Goal: Find specific page/section: Find specific page/section

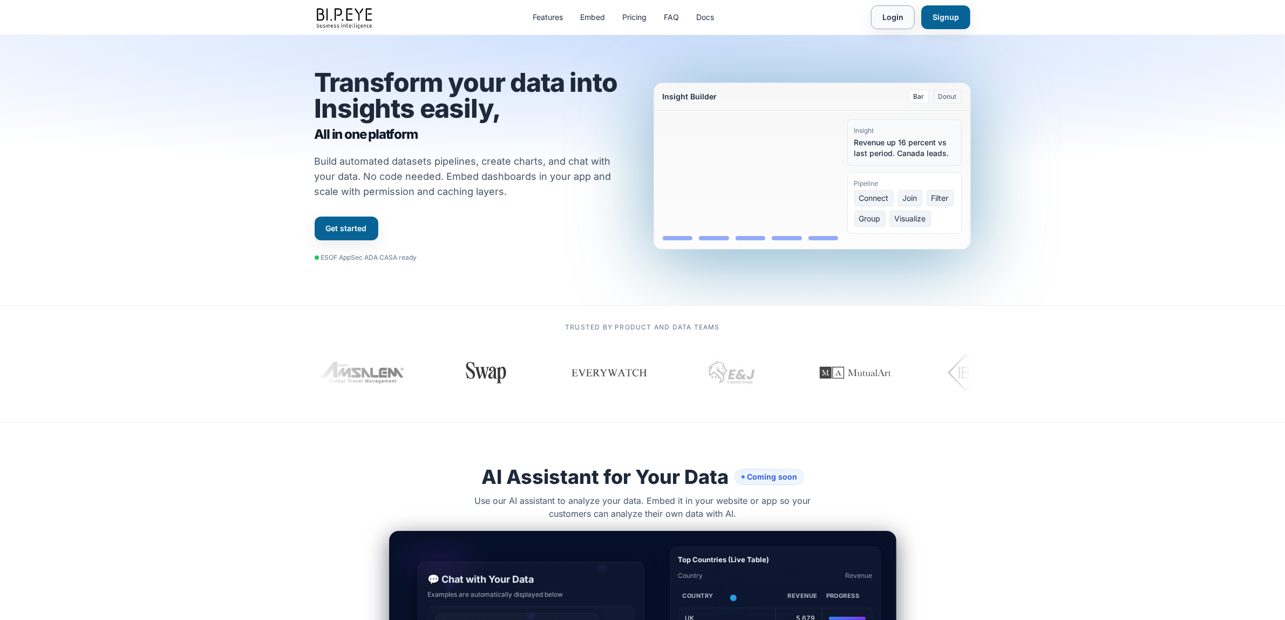
click at [899, 18] on link "Login" at bounding box center [893, 17] width 44 height 24
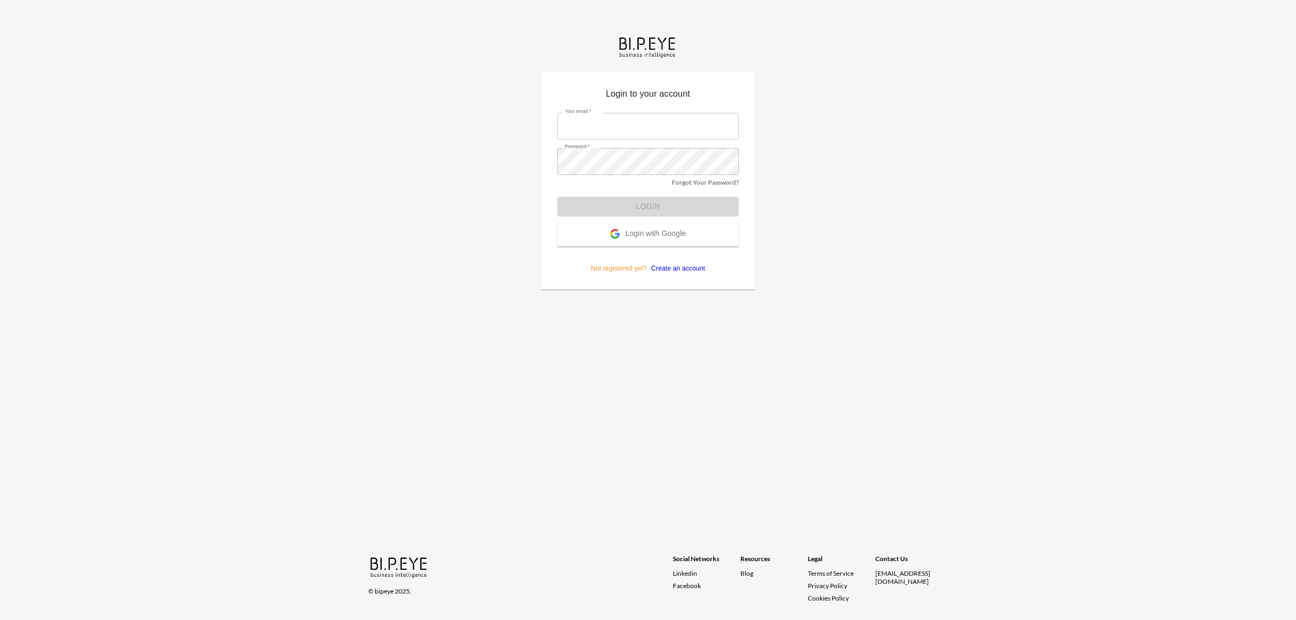
type input "dinak@ibi.co.il"
drag, startPoint x: 390, startPoint y: 243, endPoint x: 552, endPoint y: 164, distance: 180.6
click at [391, 241] on div "Login to your account Your email   * dinak@ibi.co.il Your email   * Password   …" at bounding box center [648, 310] width 1296 height 620
click at [638, 209] on button "Login" at bounding box center [647, 207] width 181 height 20
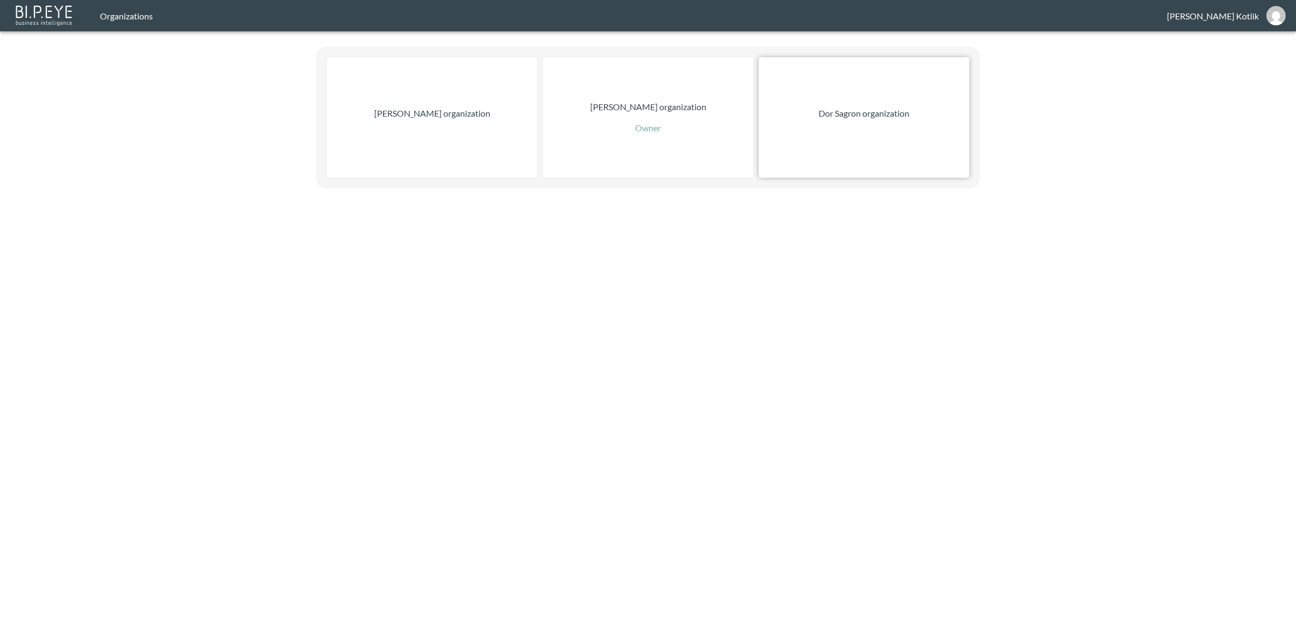
click at [881, 123] on div "Dor Sagron organization" at bounding box center [864, 117] width 211 height 120
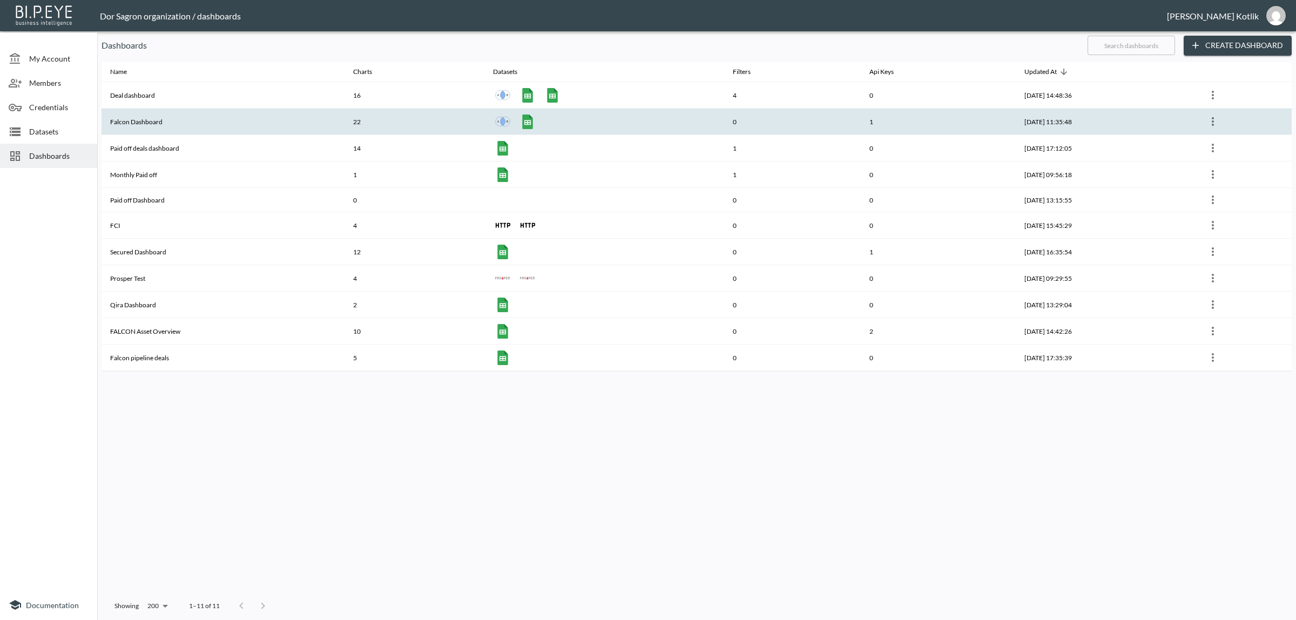
click at [139, 119] on th "Falcon Dashboard" at bounding box center [222, 122] width 243 height 26
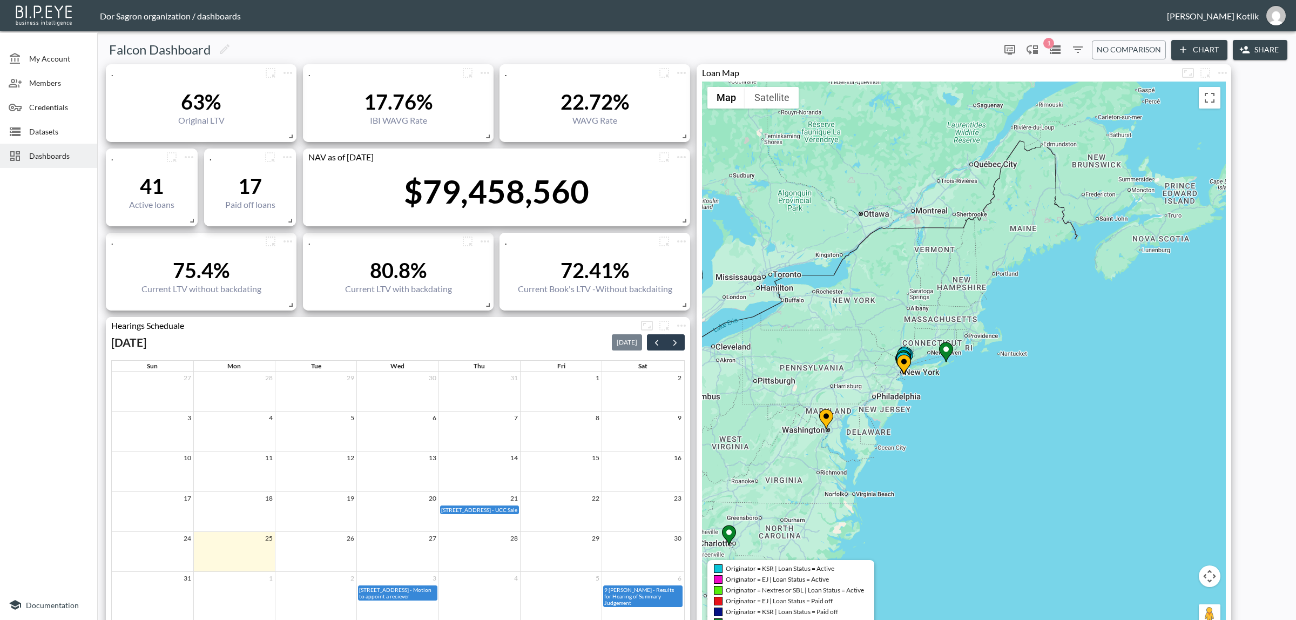
drag, startPoint x: 908, startPoint y: 313, endPoint x: 867, endPoint y: 419, distance: 114.0
click at [867, 419] on div "To activate drag with keyboard, press Alt + Enter. Once in keyboard drag state,…" at bounding box center [964, 360] width 524 height 557
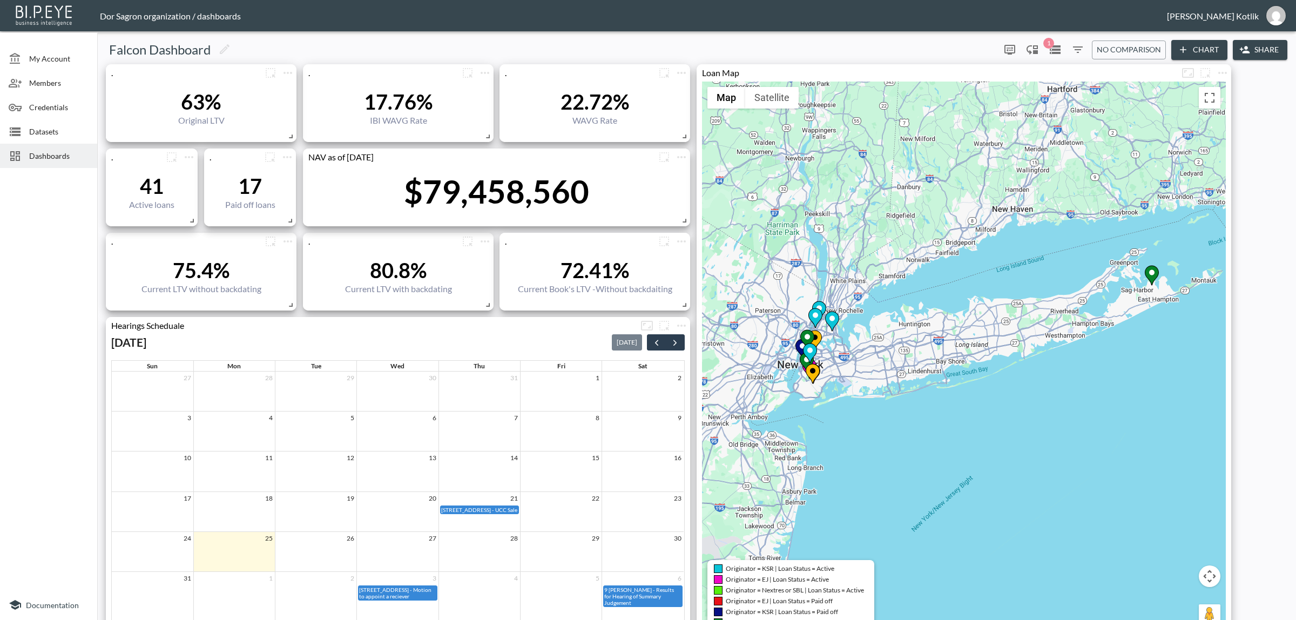
drag, startPoint x: 992, startPoint y: 339, endPoint x: 1019, endPoint y: 330, distance: 28.3
click at [1019, 330] on div "To activate drag with keyboard, press Alt + Enter. Once in keyboard drag state,…" at bounding box center [964, 360] width 524 height 557
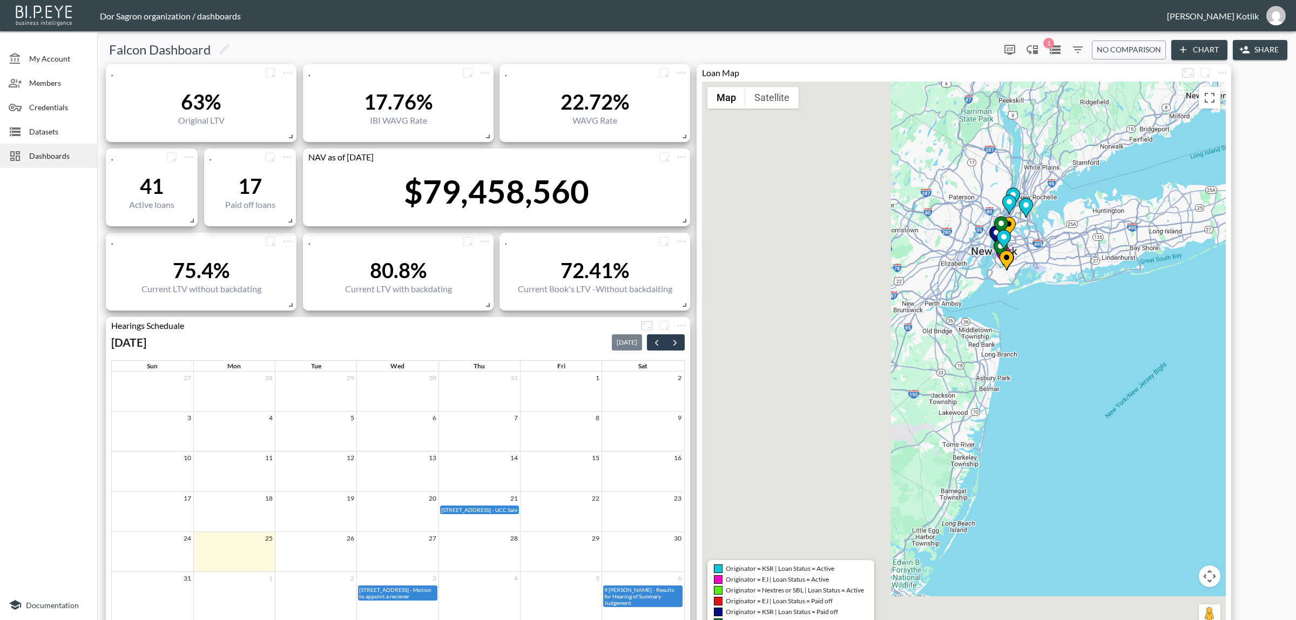
drag, startPoint x: 872, startPoint y: 382, endPoint x: 1099, endPoint y: 249, distance: 263.5
click at [1099, 249] on div "To activate drag with keyboard, press Alt + Enter. Once in keyboard drag state,…" at bounding box center [964, 360] width 524 height 557
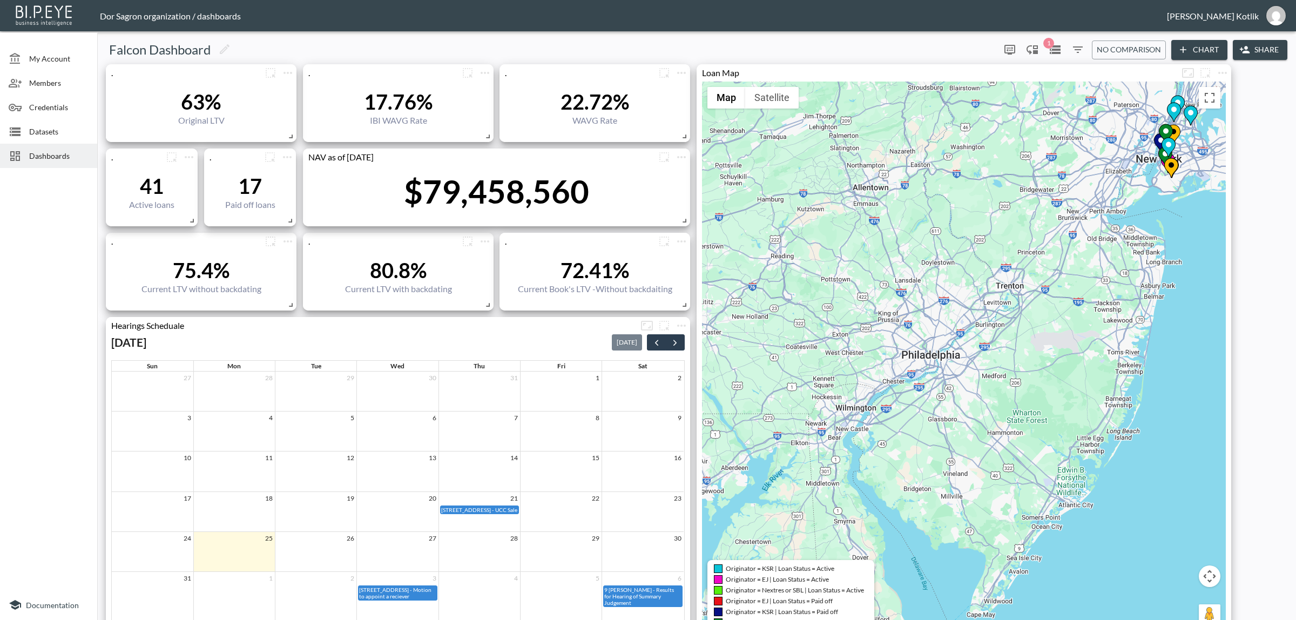
drag, startPoint x: 925, startPoint y: 389, endPoint x: 1061, endPoint y: 312, distance: 156.2
click at [1061, 312] on div "To activate drag with keyboard, press Alt + Enter. Once in keyboard drag state,…" at bounding box center [964, 360] width 524 height 557
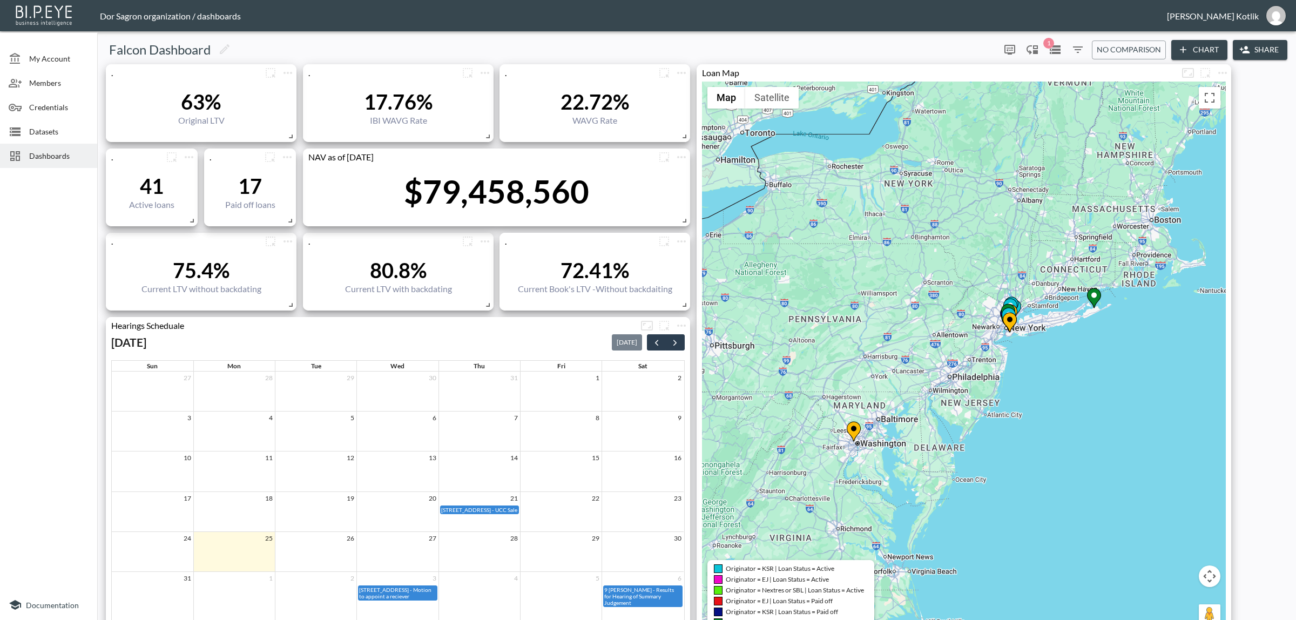
click at [1043, 313] on div "To activate drag with keyboard, press Alt + Enter. Once in keyboard drag state,…" at bounding box center [964, 360] width 524 height 557
click at [1001, 295] on div "To activate drag with keyboard, press Alt + Enter. Once in keyboard drag state,…" at bounding box center [964, 360] width 524 height 557
click at [1024, 293] on div "To activate drag with keyboard, press Alt + Enter. Once in keyboard drag state,…" at bounding box center [964, 360] width 524 height 557
click at [945, 302] on div "To activate drag with keyboard, press Alt + Enter. Once in keyboard drag state,…" at bounding box center [964, 360] width 524 height 557
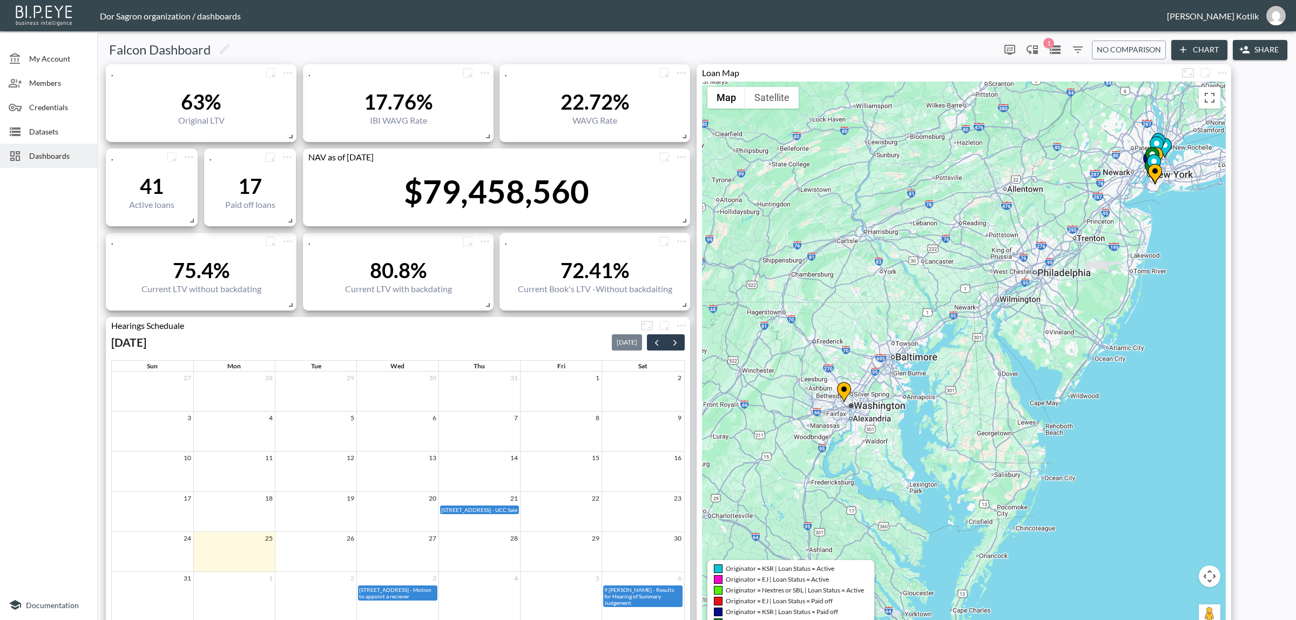
drag, startPoint x: 895, startPoint y: 419, endPoint x: 935, endPoint y: 353, distance: 77.5
click at [935, 353] on div "To activate drag with keyboard, press Alt + Enter. Once in keyboard drag state,…" at bounding box center [964, 360] width 524 height 557
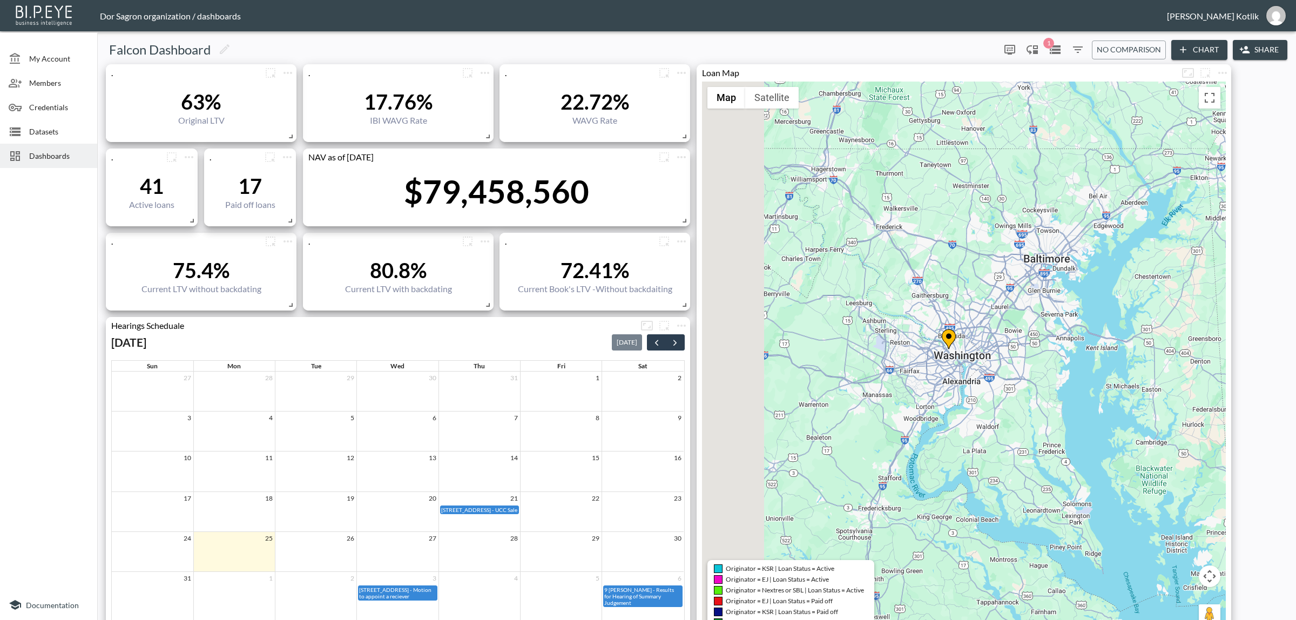
click at [1017, 319] on div "To activate drag with keyboard, press Alt + Enter. Once in keyboard drag state,…" at bounding box center [964, 360] width 524 height 557
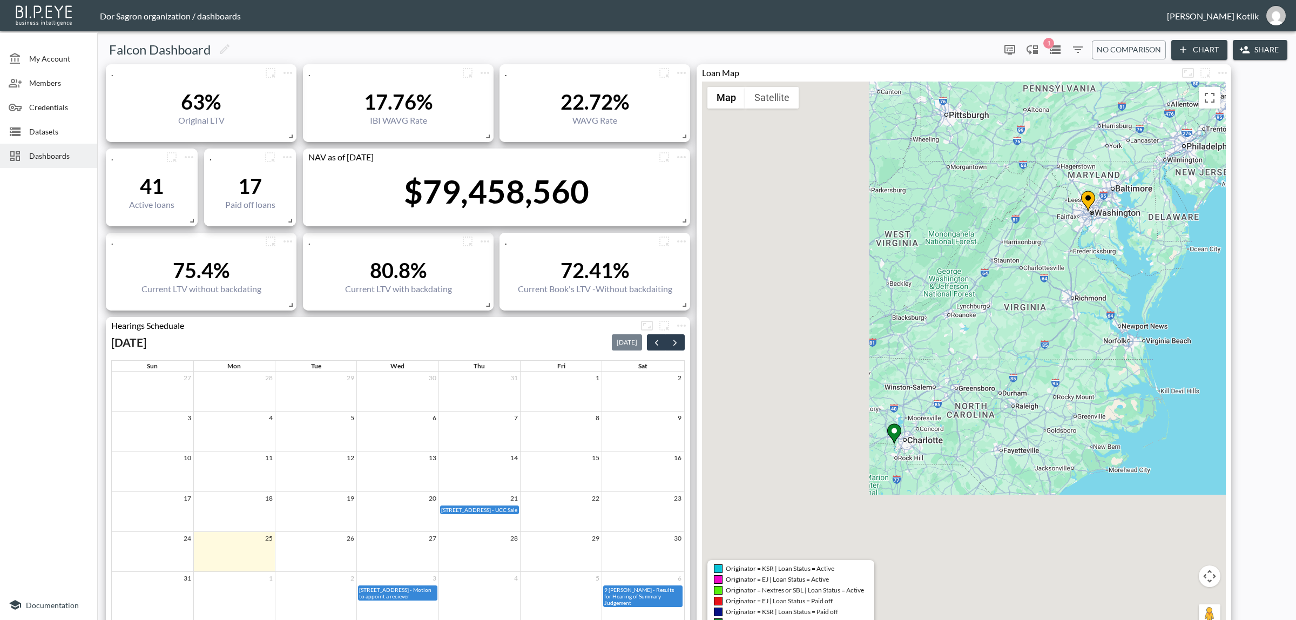
drag, startPoint x: 943, startPoint y: 459, endPoint x: 1106, endPoint y: 256, distance: 260.4
click at [1112, 247] on div "To activate drag with keyboard, press Alt + Enter. Once in keyboard drag state,…" at bounding box center [964, 360] width 524 height 557
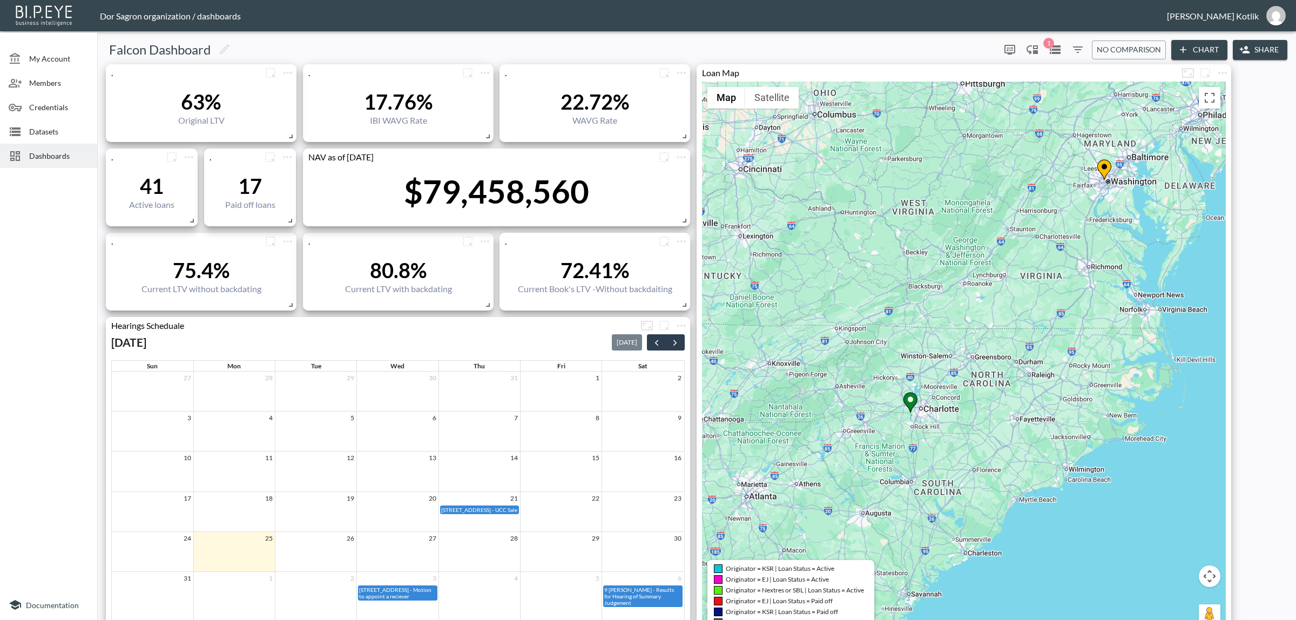
click at [928, 423] on div "To activate drag with keyboard, press Alt + Enter. Once in keyboard drag state,…" at bounding box center [964, 360] width 524 height 557
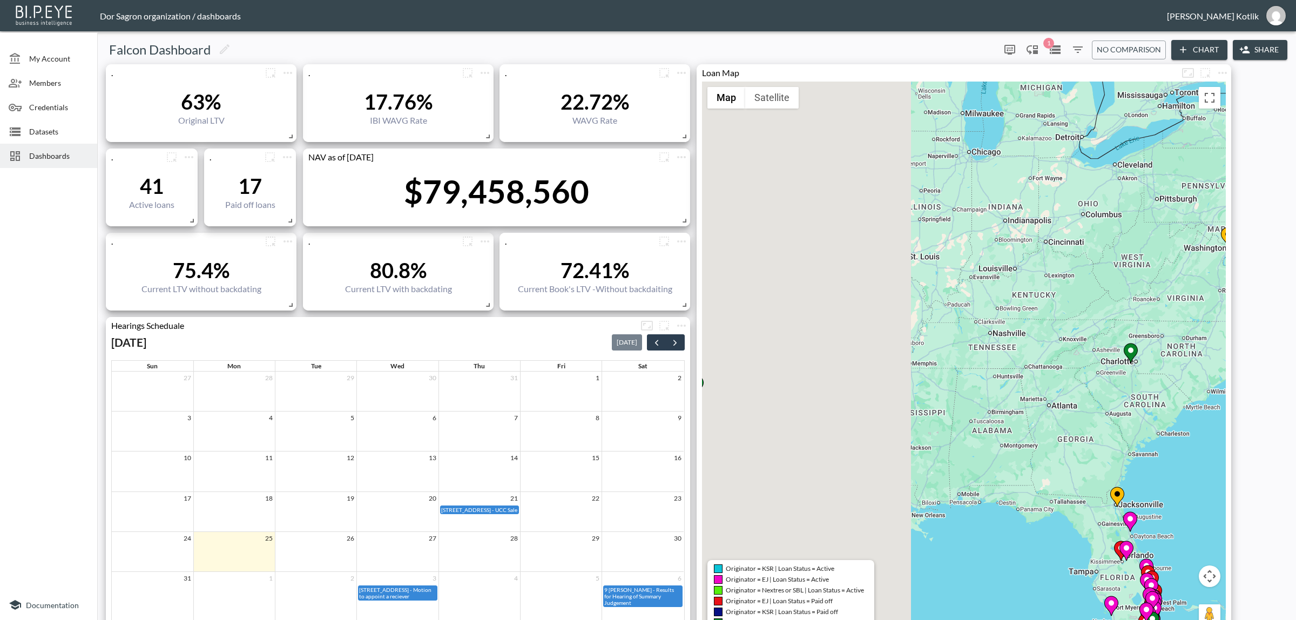
drag, startPoint x: 1072, startPoint y: 290, endPoint x: 1047, endPoint y: 293, distance: 24.4
click at [1073, 290] on div "To activate drag with keyboard, press Alt + Enter. Once in keyboard drag state,…" at bounding box center [964, 360] width 524 height 557
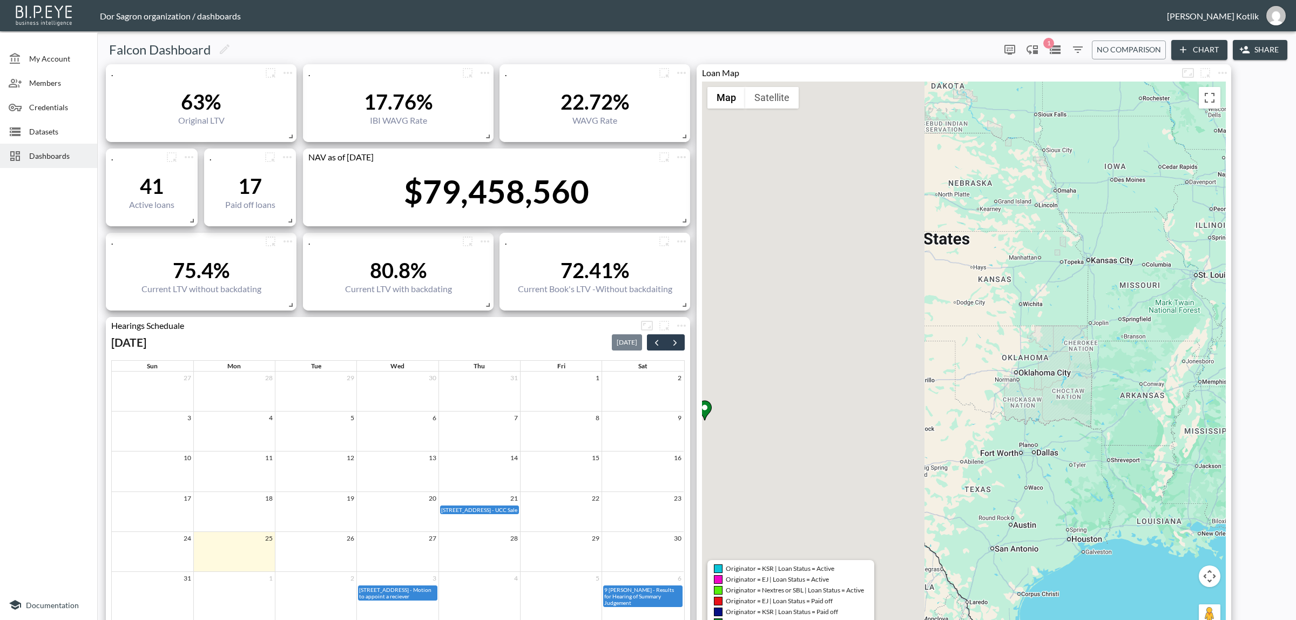
click at [1129, 319] on div "To activate drag with keyboard, press Alt + Enter. Once in keyboard drag state,…" at bounding box center [964, 360] width 524 height 557
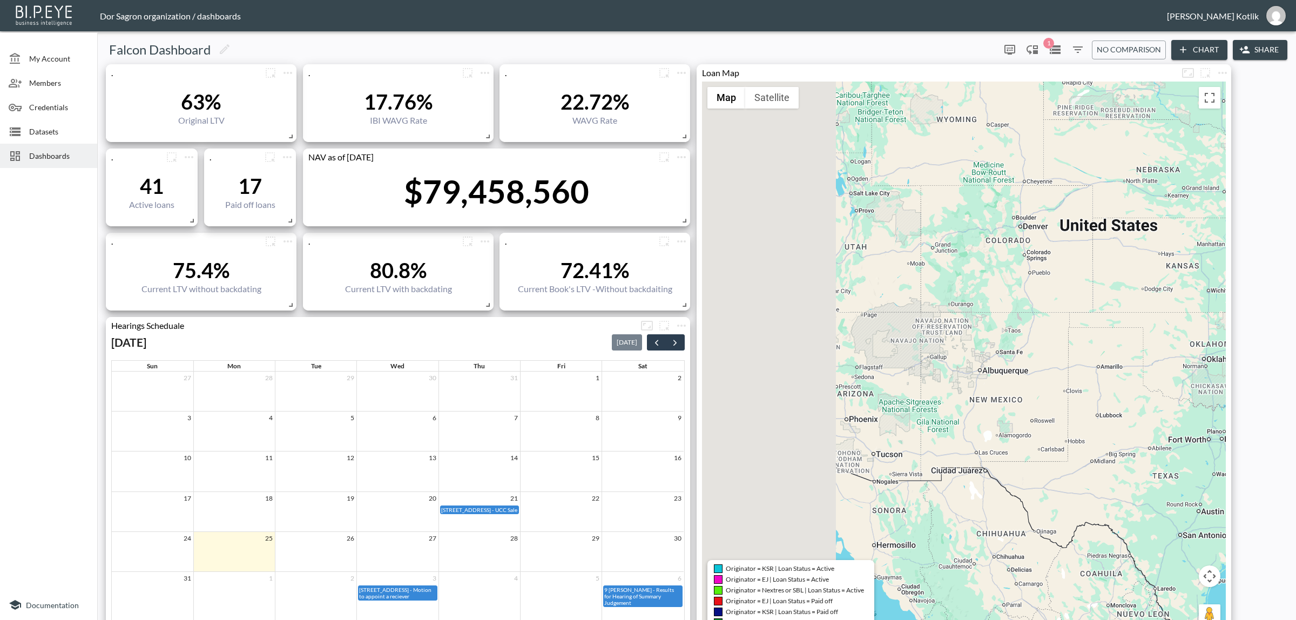
click at [1113, 285] on div "To activate drag with keyboard, press Alt + Enter. Once in keyboard drag state,…" at bounding box center [964, 360] width 524 height 557
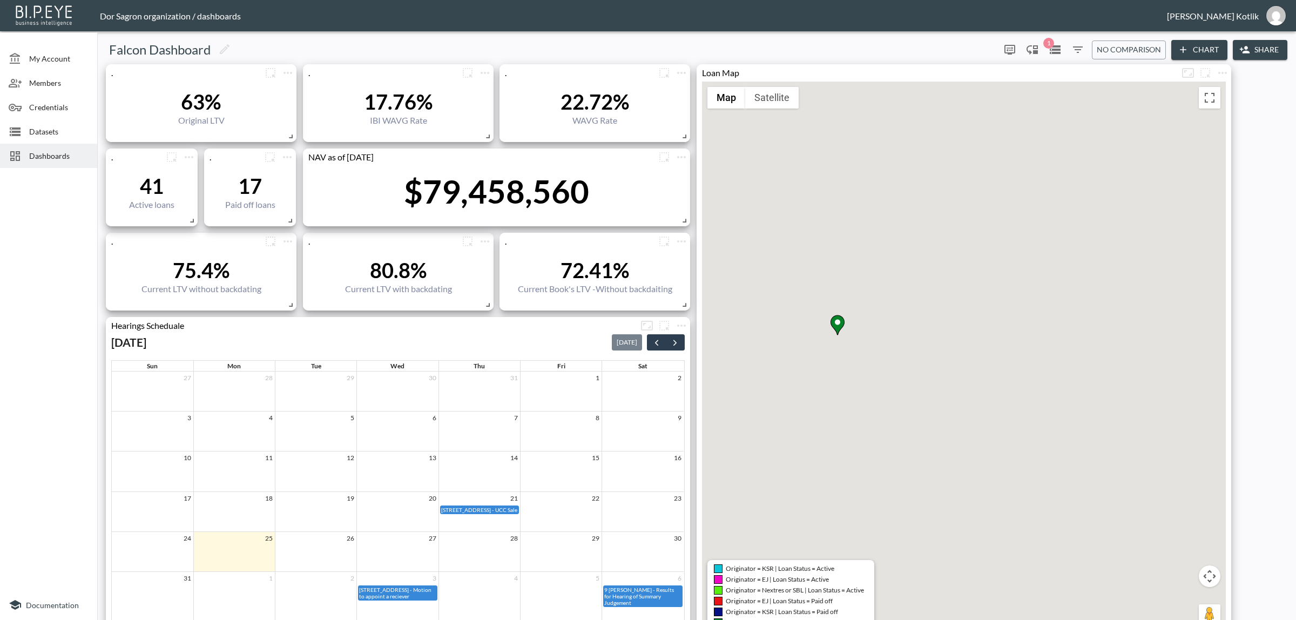
drag, startPoint x: 918, startPoint y: 312, endPoint x: 835, endPoint y: 428, distance: 143.5
click at [835, 428] on div "To activate drag with keyboard, press Alt + Enter. Once in keyboard drag state,…" at bounding box center [964, 360] width 524 height 557
drag, startPoint x: 830, startPoint y: 322, endPoint x: 811, endPoint y: 375, distance: 56.0
click at [811, 375] on div "To activate drag with keyboard, press Alt + Enter. Once in keyboard drag state,…" at bounding box center [964, 360] width 524 height 557
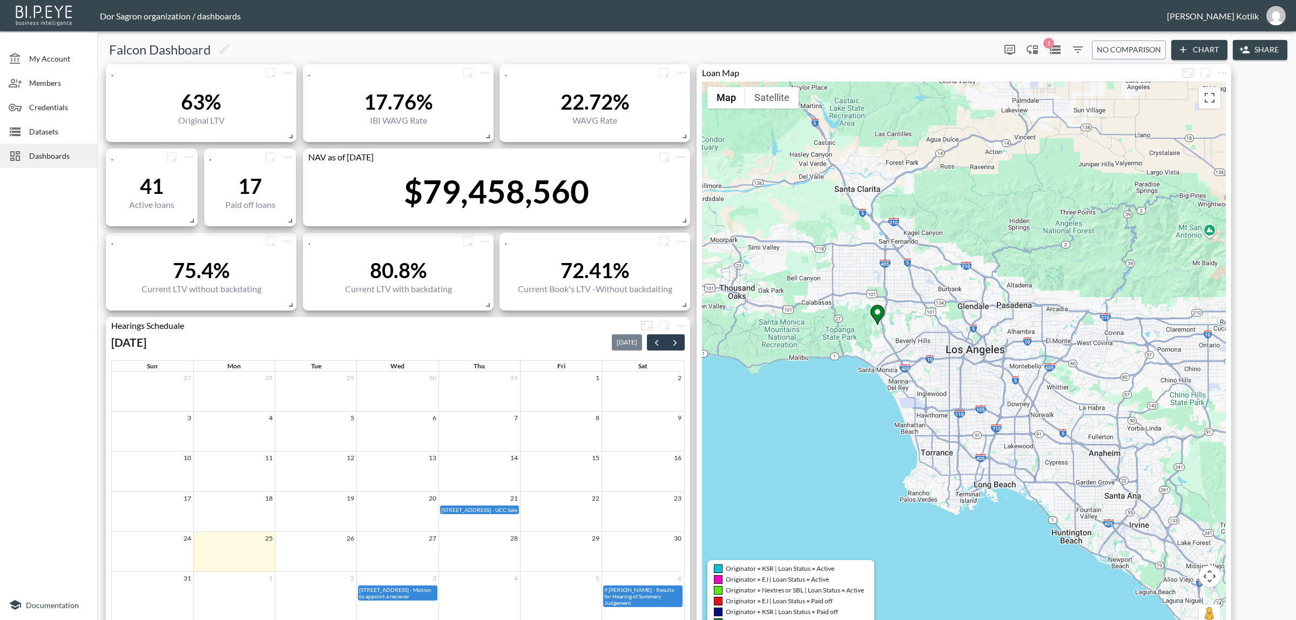
drag, startPoint x: 1071, startPoint y: 433, endPoint x: 854, endPoint y: 234, distance: 294.6
click at [838, 225] on div "To activate drag with keyboard, press Alt + Enter. Once in keyboard drag state,…" at bounding box center [964, 360] width 524 height 557
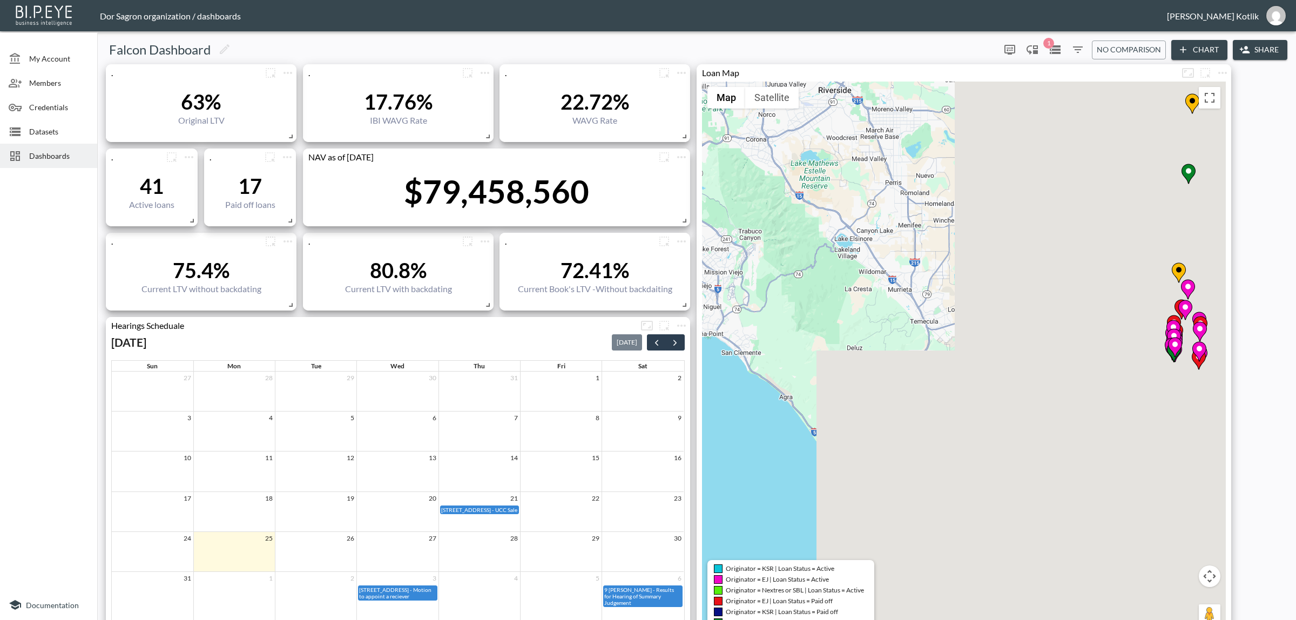
drag, startPoint x: 806, startPoint y: 258, endPoint x: 779, endPoint y: 232, distance: 37.8
click at [772, 234] on div "To activate drag with keyboard, press Alt + Enter. Once in keyboard drag state,…" at bounding box center [964, 360] width 524 height 557
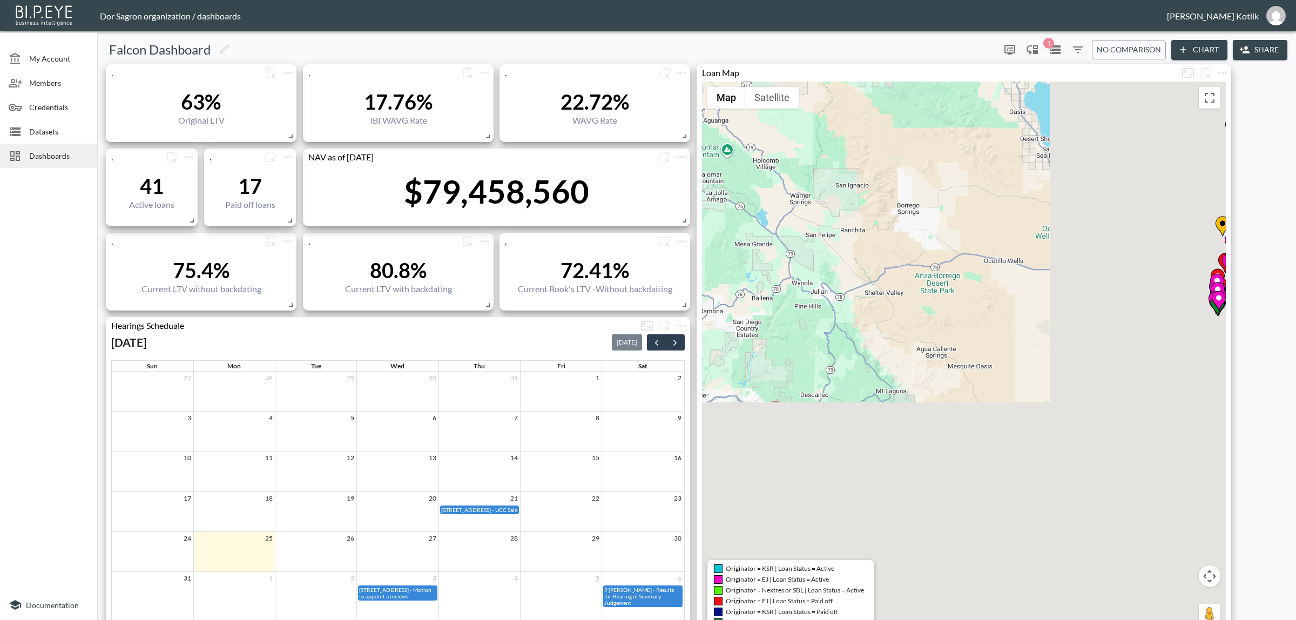
drag, startPoint x: 1030, startPoint y: 424, endPoint x: 748, endPoint y: 224, distance: 345.4
click at [742, 225] on div "To activate drag with keyboard, press Alt + Enter. Once in keyboard drag state,…" at bounding box center [964, 360] width 524 height 557
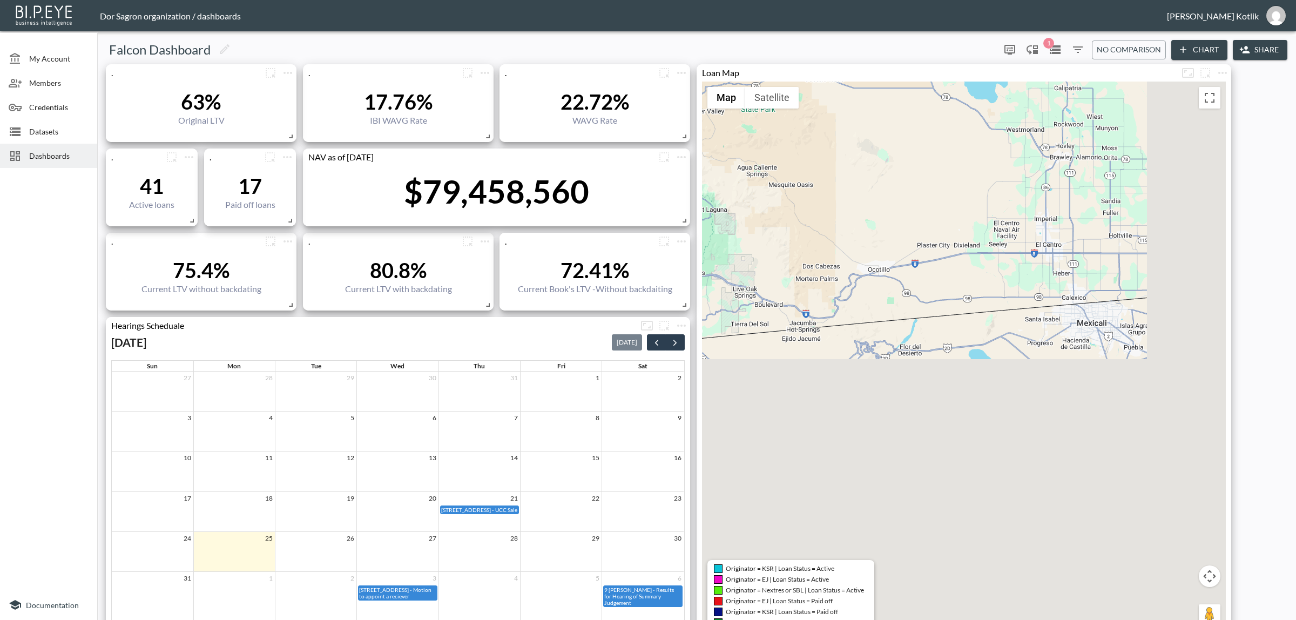
drag, startPoint x: 941, startPoint y: 355, endPoint x: 763, endPoint y: 179, distance: 250.8
click at [747, 165] on div "To activate drag with keyboard, press Alt + Enter. Once in keyboard drag state,…" at bounding box center [964, 360] width 524 height 557
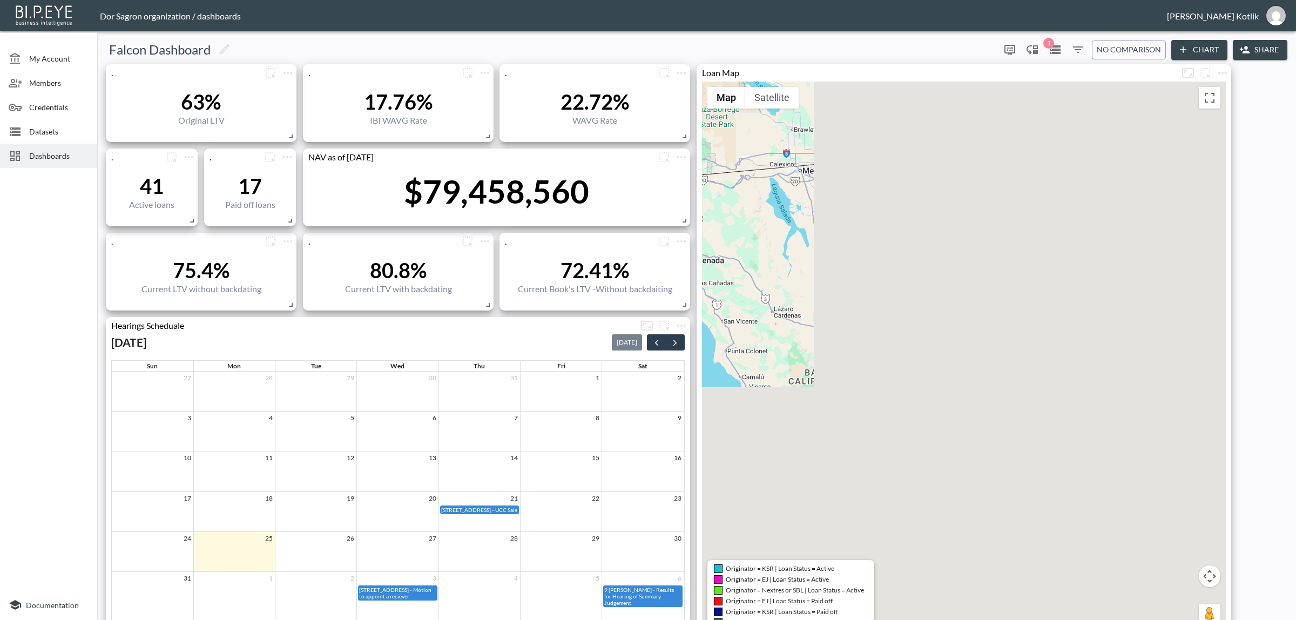
drag, startPoint x: 967, startPoint y: 362, endPoint x: 841, endPoint y: 313, distance: 134.8
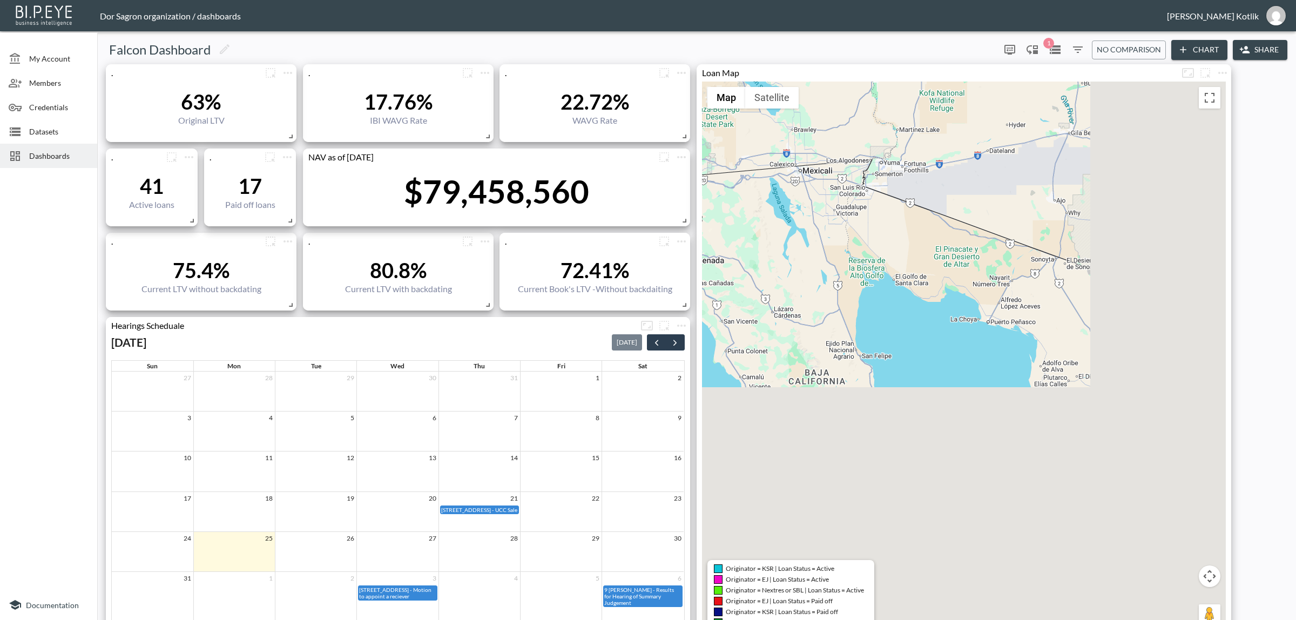
click at [841, 313] on div "To activate drag with keyboard, press Alt + Enter. Once in keyboard drag state,…" at bounding box center [964, 360] width 524 height 557
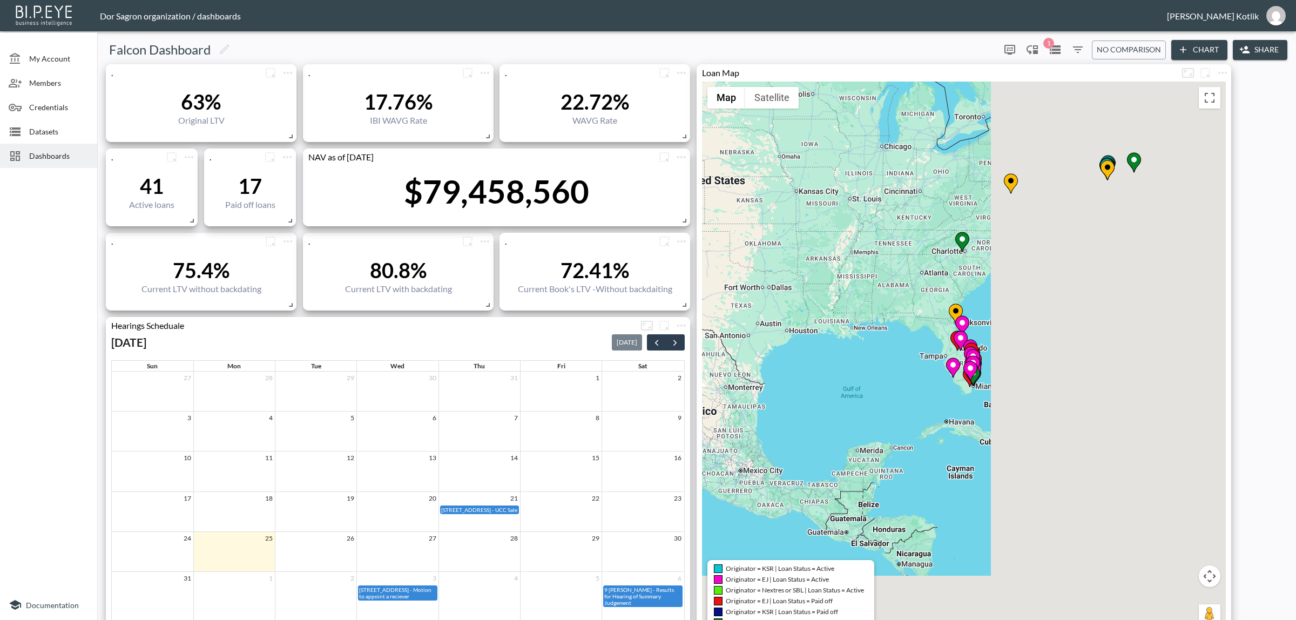
drag, startPoint x: 1196, startPoint y: 470, endPoint x: 726, endPoint y: 427, distance: 471.7
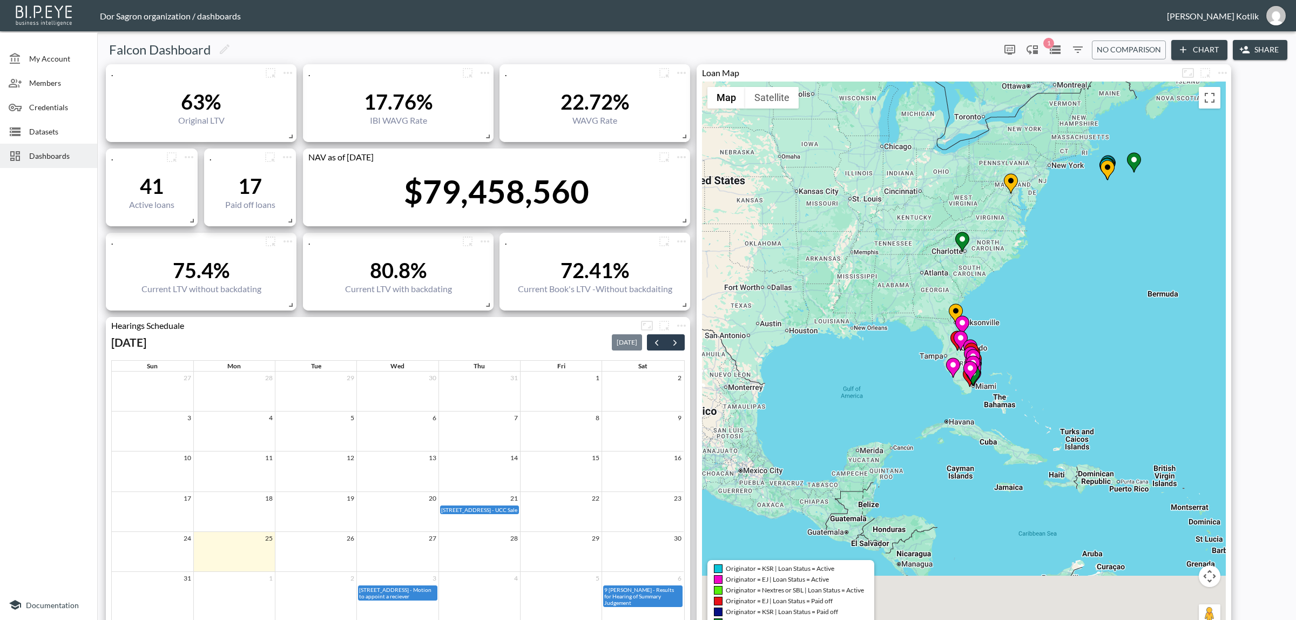
click at [703, 441] on div "To activate drag with keyboard, press Alt + Enter. Once in keyboard drag state,…" at bounding box center [964, 360] width 524 height 557
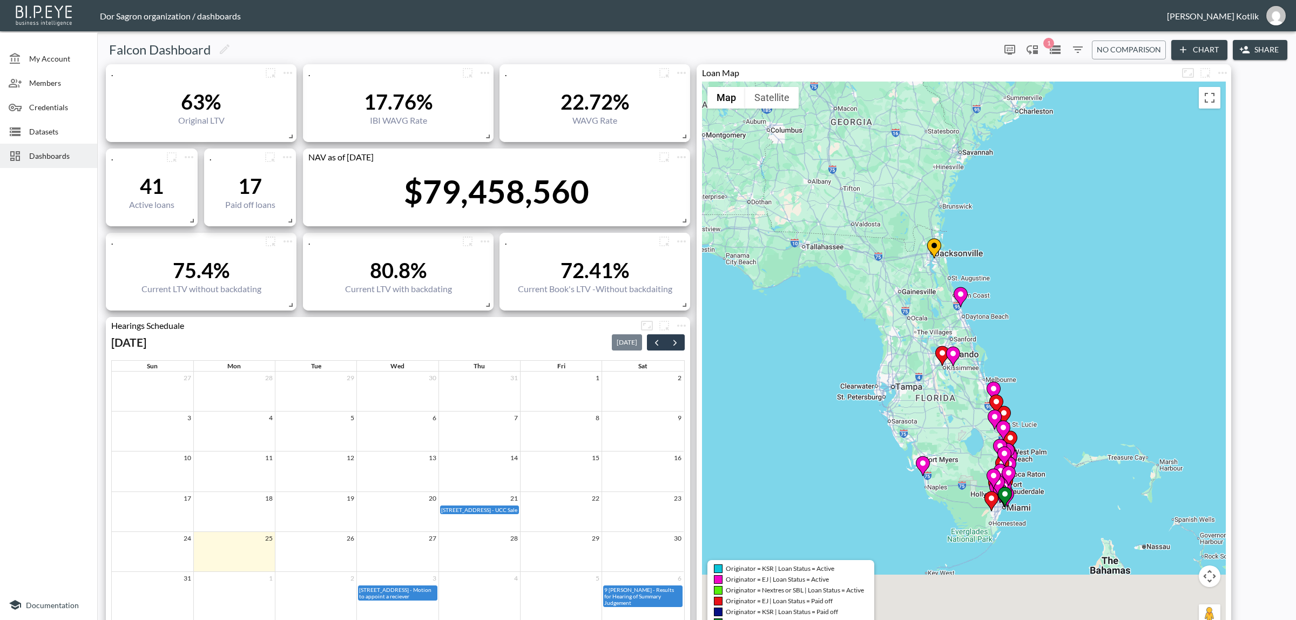
click at [1058, 283] on div "To activate drag with keyboard, press Alt + Enter. Once in keyboard drag state,…" at bounding box center [964, 360] width 524 height 557
